Goal: Use online tool/utility: Utilize a website feature to perform a specific function

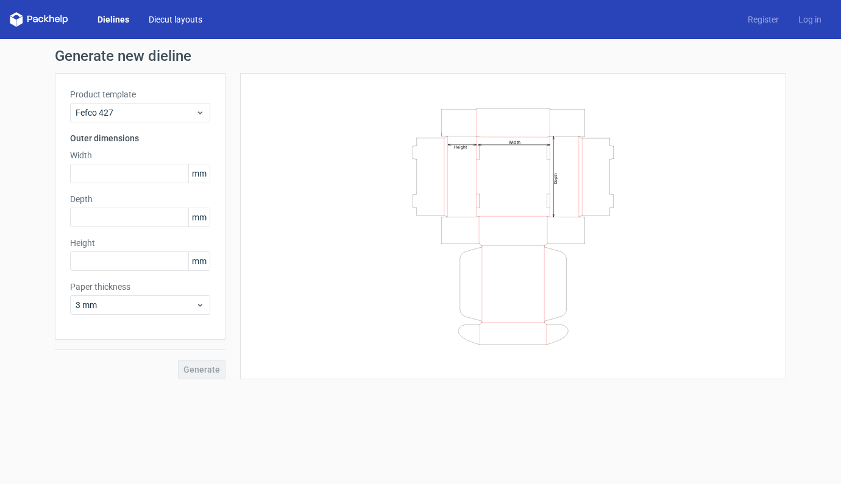
click at [183, 21] on link "Diecut layouts" at bounding box center [175, 19] width 73 height 12
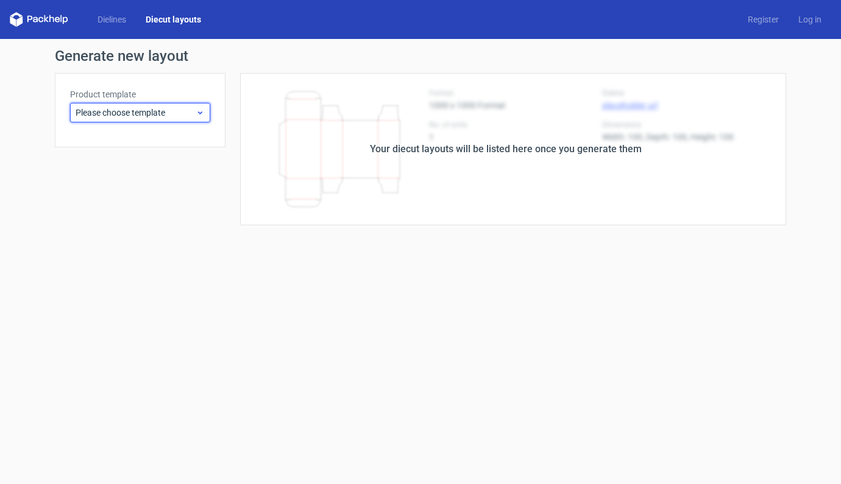
click at [118, 108] on span "Please choose template" at bounding box center [136, 113] width 120 height 12
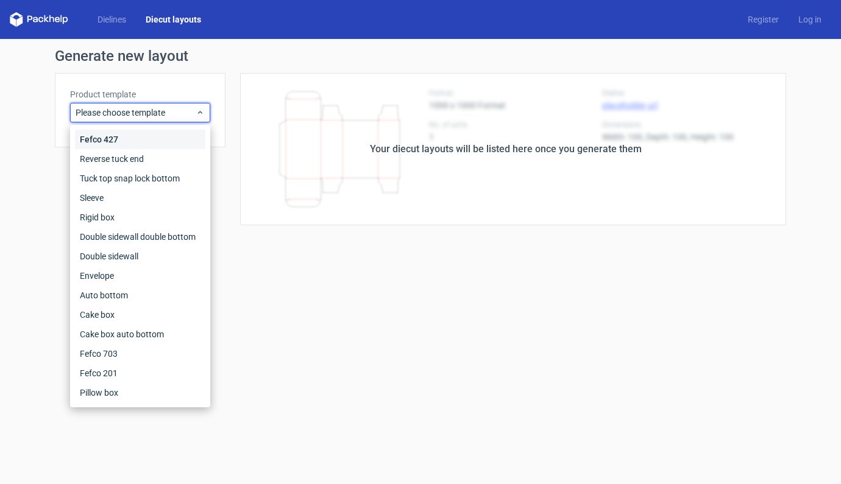
click at [115, 141] on div "Fefco 427" at bounding box center [140, 139] width 130 height 19
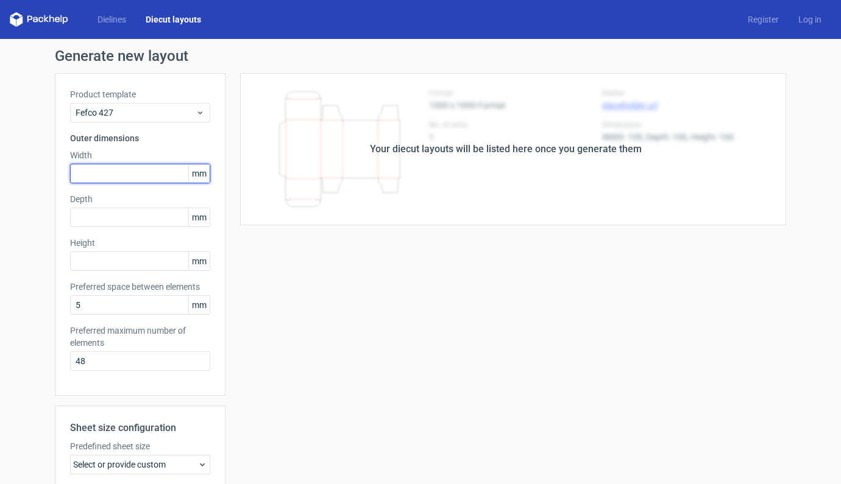
click at [103, 180] on input "text" at bounding box center [140, 173] width 140 height 19
type input "300"
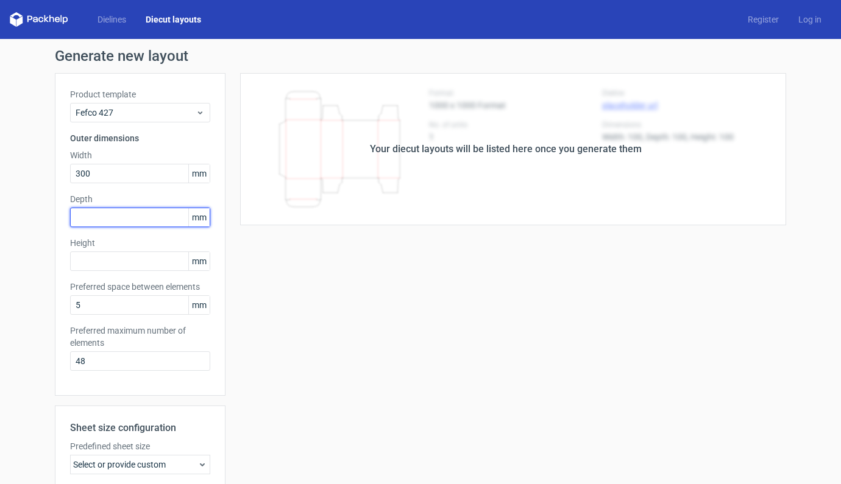
click at [109, 215] on input "text" at bounding box center [140, 217] width 140 height 19
type input "200"
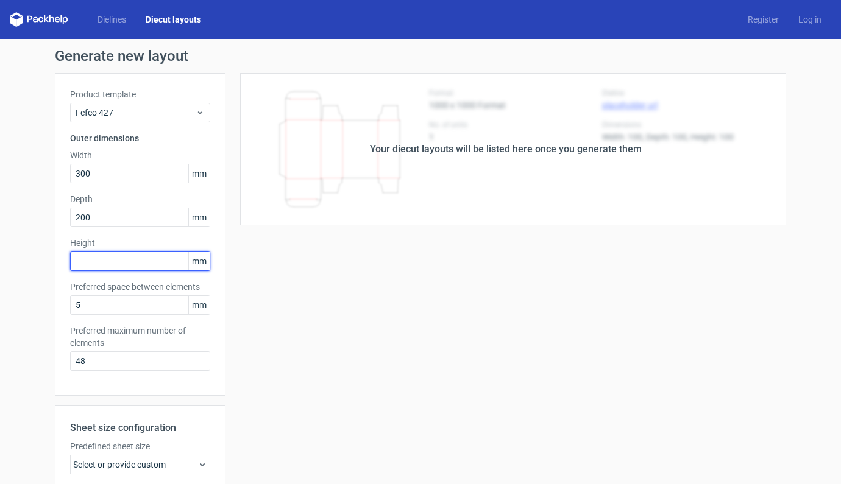
click at [106, 266] on input "text" at bounding box center [140, 261] width 140 height 19
type input "200"
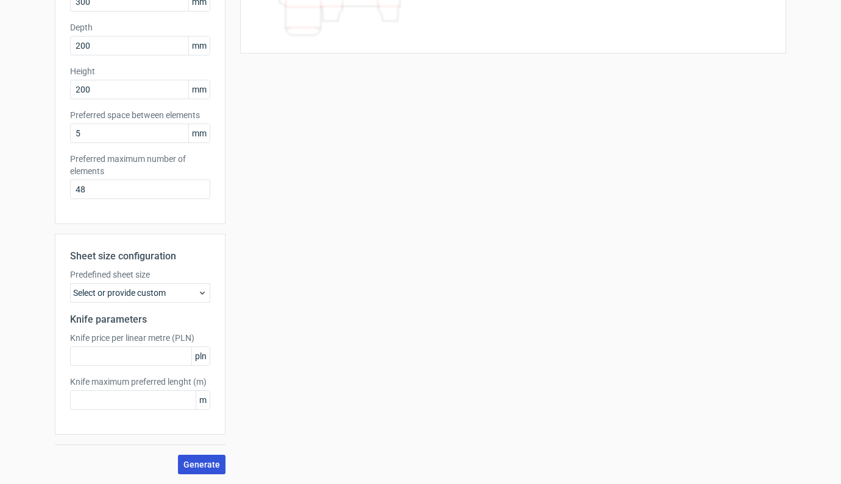
click at [196, 461] on span "Generate" at bounding box center [201, 465] width 37 height 9
click at [152, 297] on div "Select or provide custom" at bounding box center [140, 292] width 140 height 19
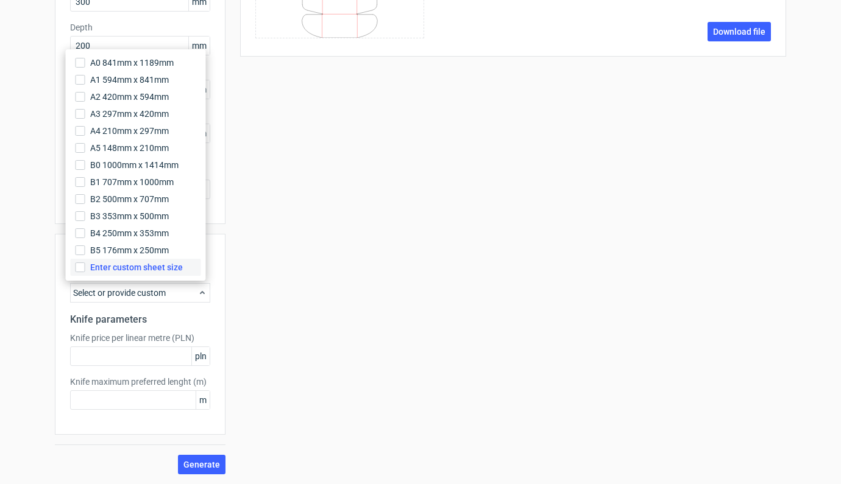
click at [152, 270] on span "Enter custom sheet size" at bounding box center [136, 267] width 93 height 12
click at [85, 270] on input "Enter custom sheet size" at bounding box center [81, 268] width 10 height 10
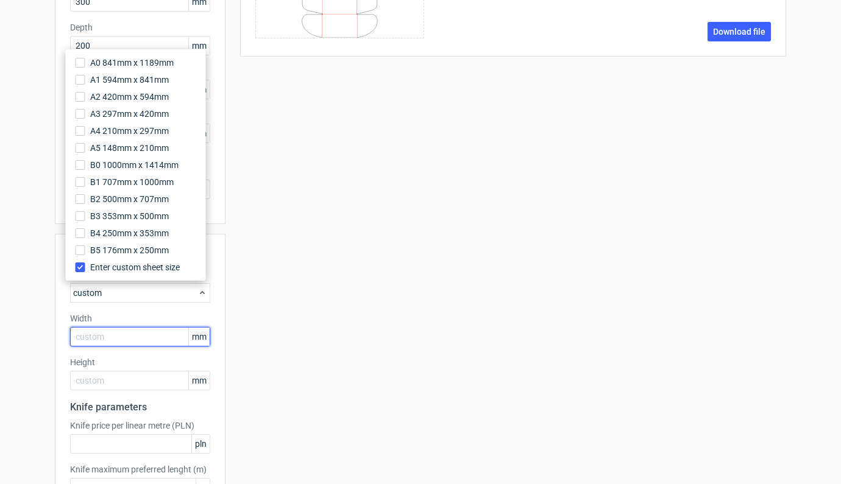
click at [129, 337] on input "text" at bounding box center [140, 336] width 140 height 19
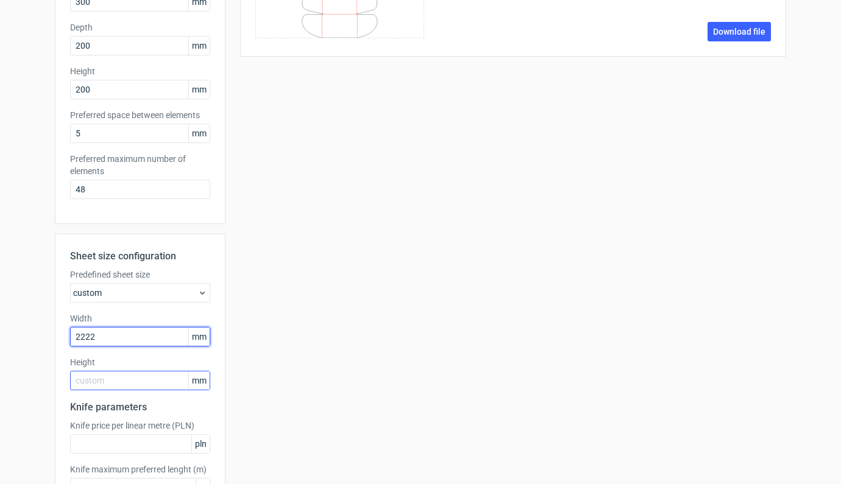
type input "22222"
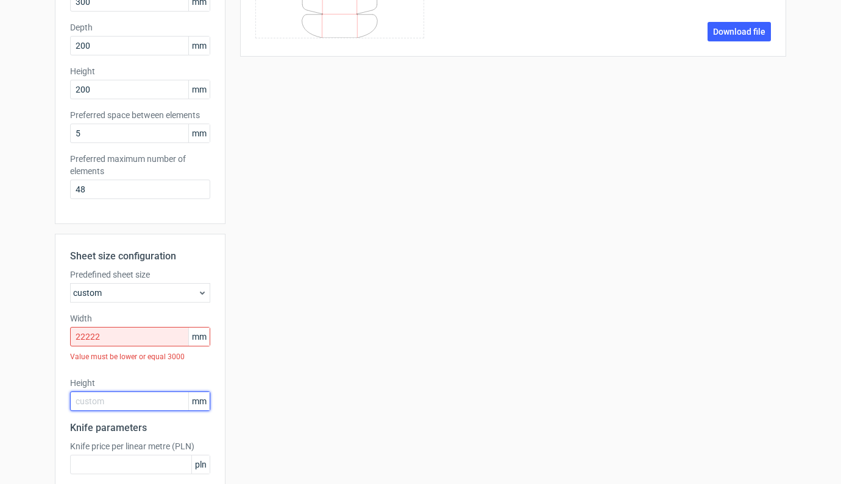
click at [113, 380] on div "Height mm" at bounding box center [140, 394] width 140 height 34
type input "22"
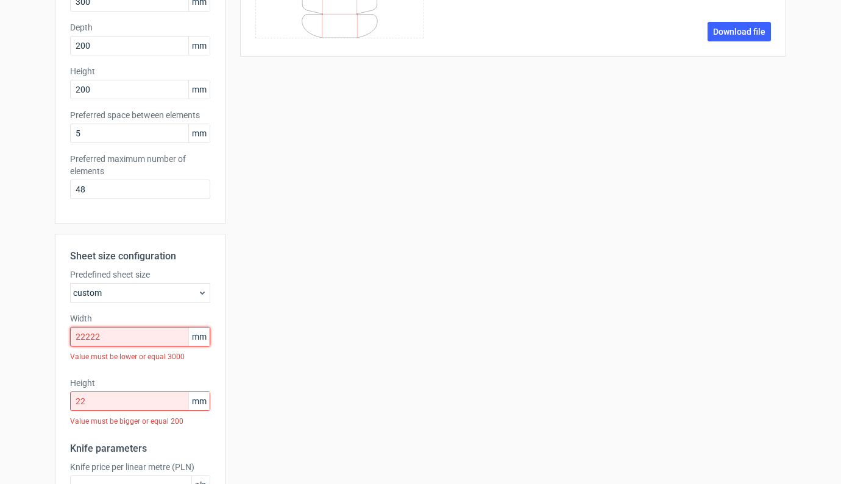
drag, startPoint x: 116, startPoint y: 339, endPoint x: 51, endPoint y: 336, distance: 65.3
click at [55, 336] on div "Sheet size configuration Predefined sheet size custom Width 22222 mm Value must…" at bounding box center [140, 399] width 171 height 330
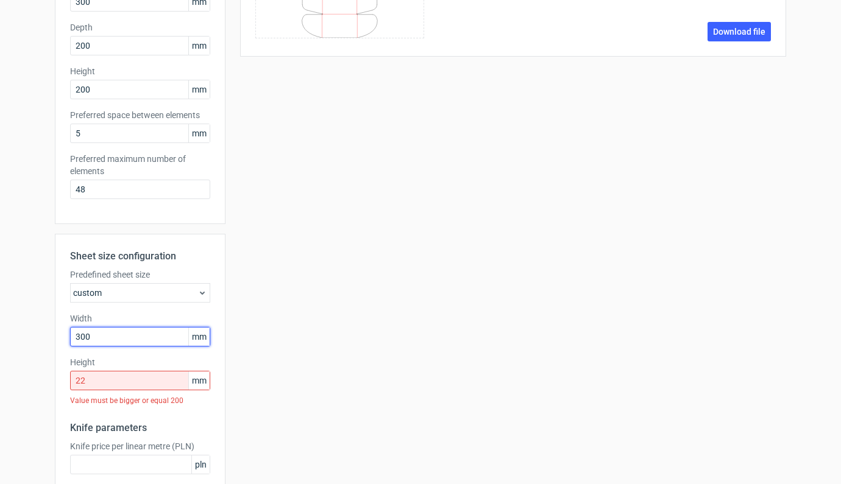
type input "3000"
drag, startPoint x: 96, startPoint y: 387, endPoint x: 55, endPoint y: 380, distance: 41.5
click at [55, 380] on div "Sheet size configuration Predefined sheet size custom Width 3000 mm Height 22 m…" at bounding box center [140, 388] width 171 height 309
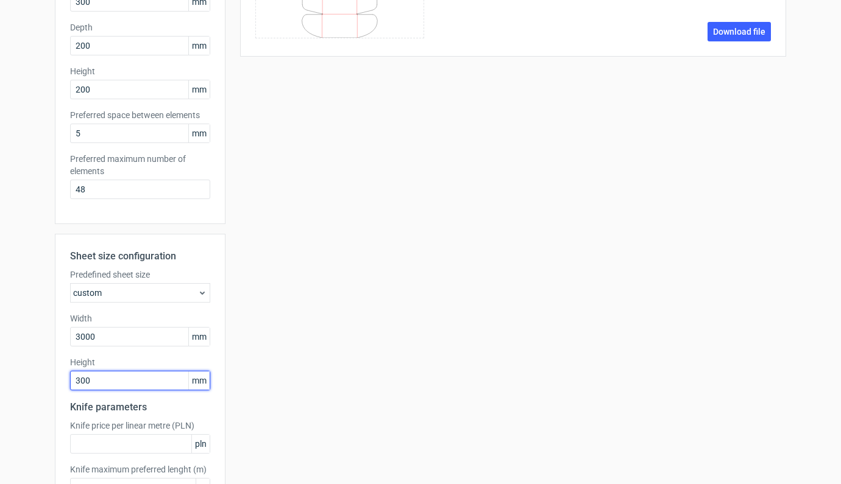
type input "3000"
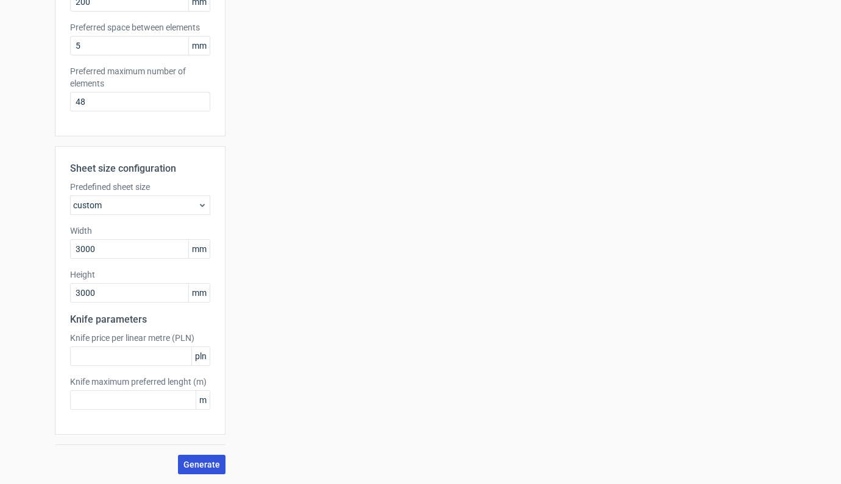
click at [201, 469] on span "Generate" at bounding box center [201, 465] width 37 height 9
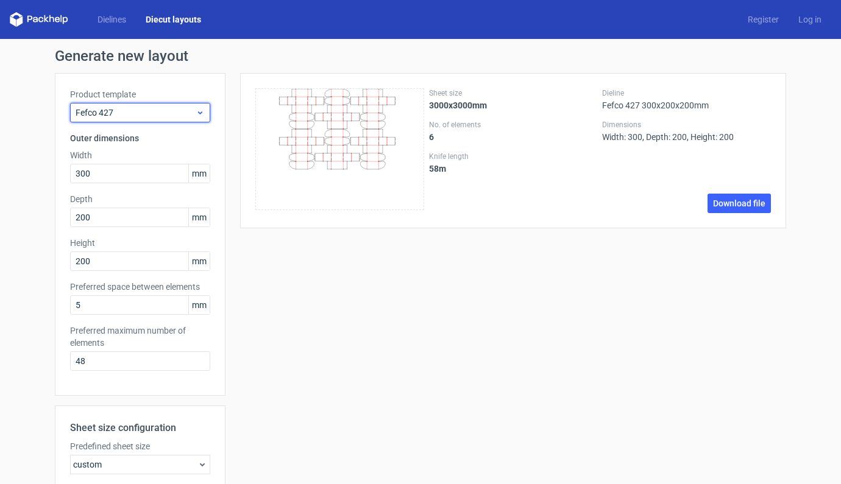
click at [205, 108] on div "Fefco 427" at bounding box center [140, 112] width 140 height 19
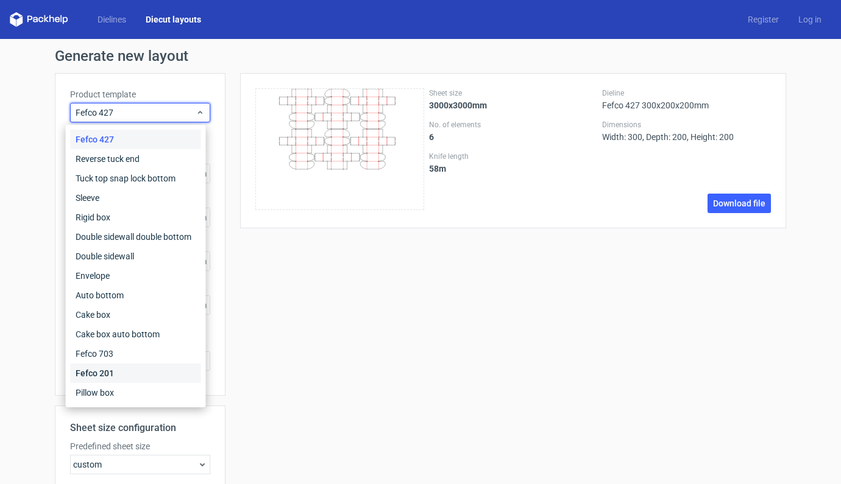
click at [97, 376] on div "Fefco 201" at bounding box center [136, 373] width 130 height 19
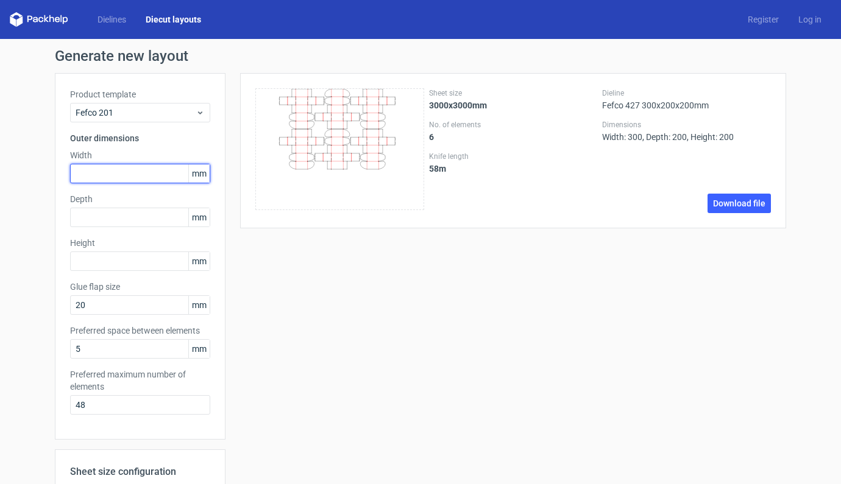
click at [117, 175] on input "text" at bounding box center [140, 173] width 140 height 19
type input "300"
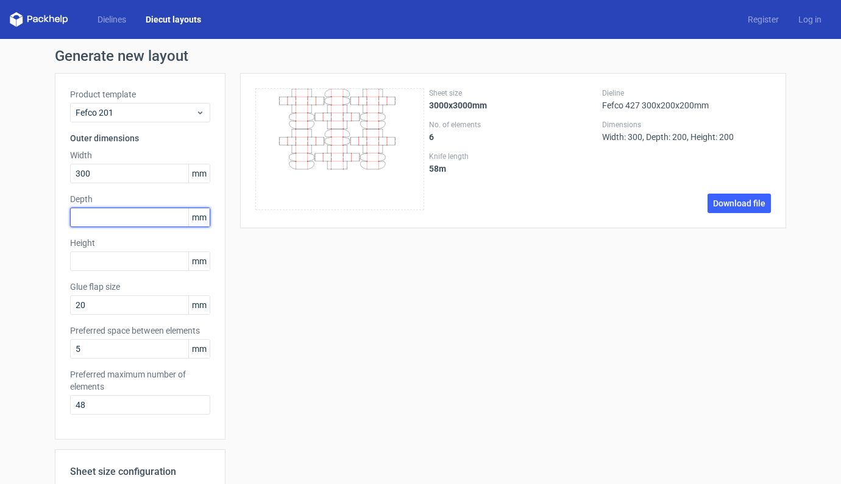
click at [99, 221] on input "text" at bounding box center [140, 217] width 140 height 19
type input "200"
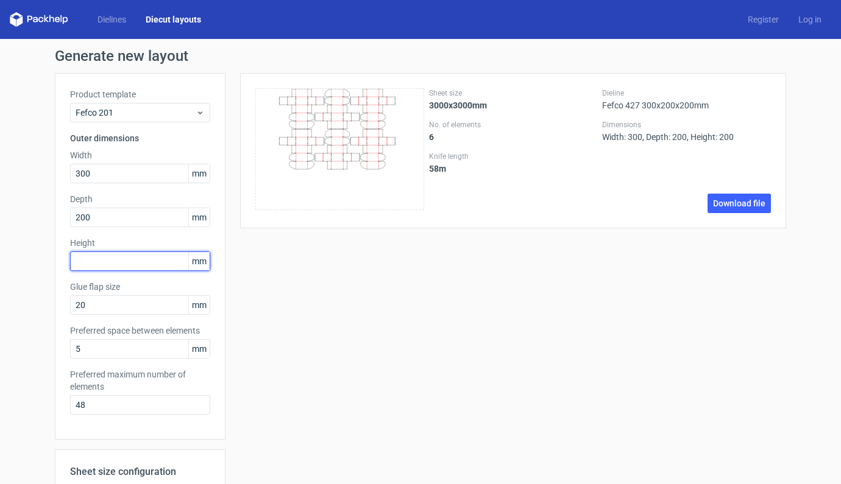
click at [103, 260] on input "text" at bounding box center [140, 261] width 140 height 19
type input "200"
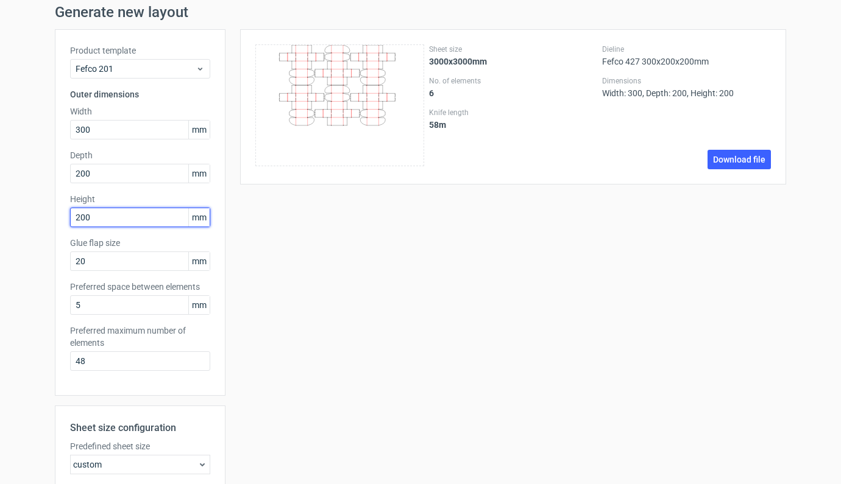
scroll to position [303, 0]
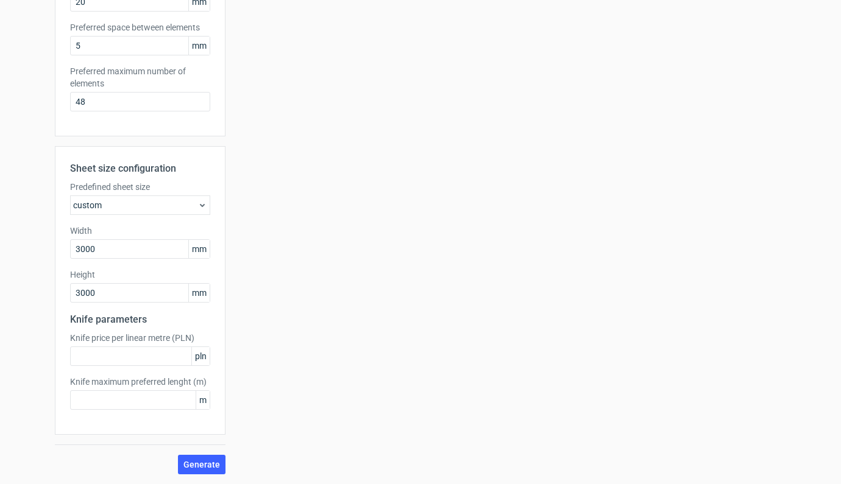
click at [199, 204] on icon at bounding box center [202, 205] width 10 height 10
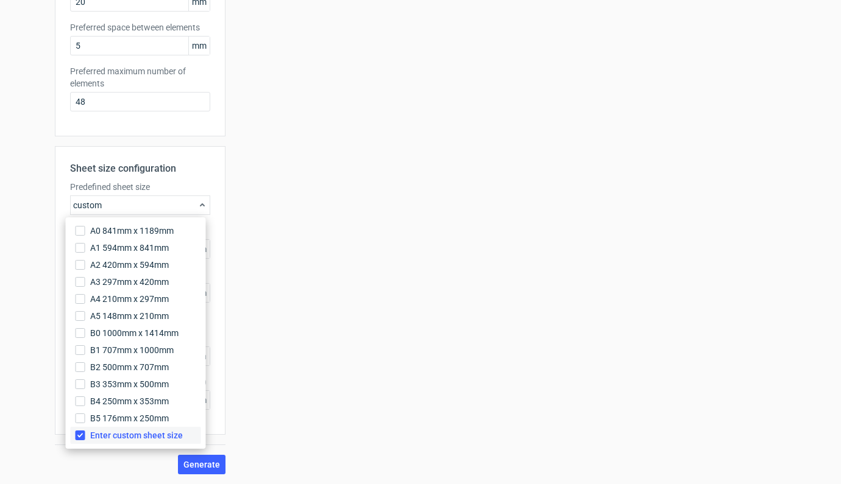
click at [77, 437] on input "Enter custom sheet size" at bounding box center [81, 436] width 10 height 10
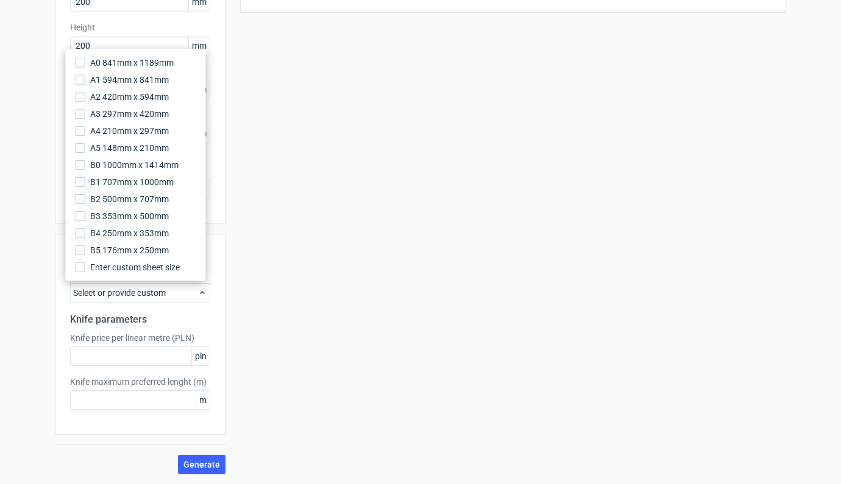
scroll to position [216, 0]
click at [197, 465] on span "Generate" at bounding box center [201, 465] width 37 height 9
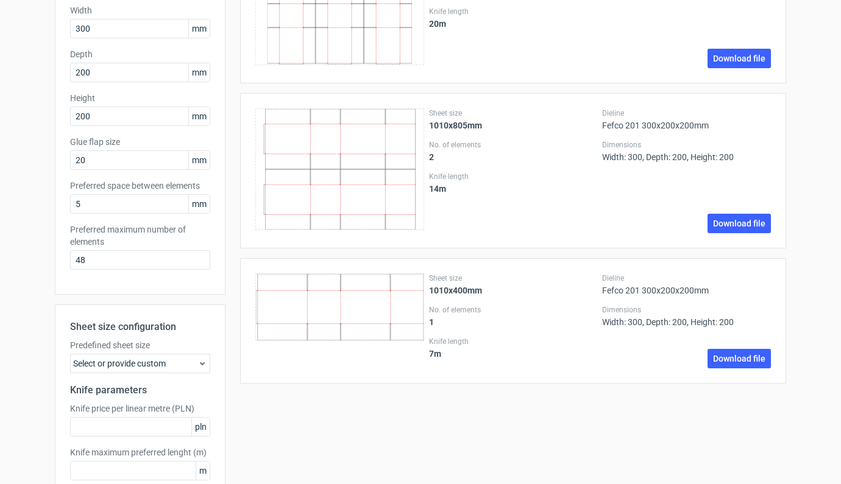
scroll to position [166, 0]
